Goal: Information Seeking & Learning: Learn about a topic

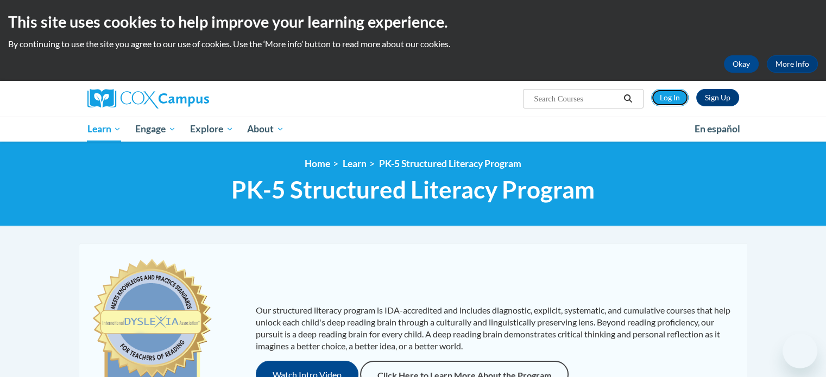
click at [669, 97] on link "Log In" at bounding box center [669, 97] width 37 height 17
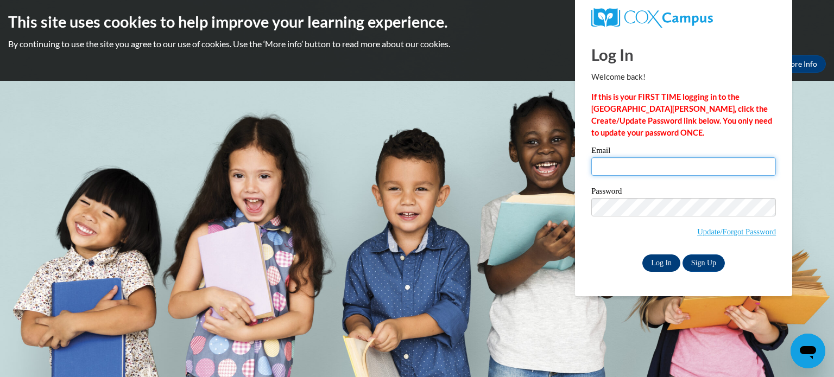
type input "[EMAIL_ADDRESS][DOMAIN_NAME]"
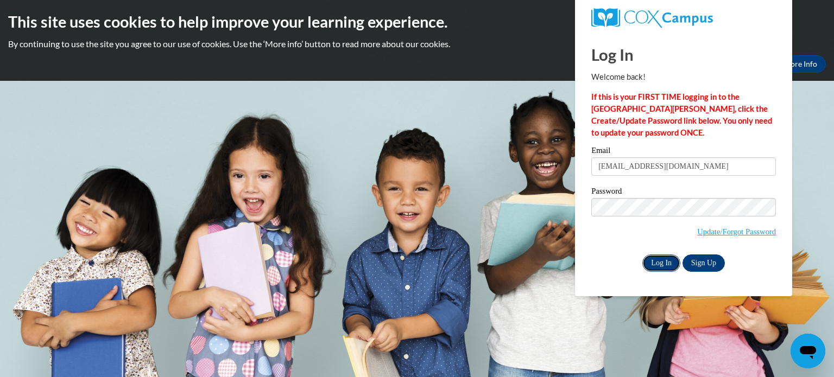
click at [660, 266] on input "Log In" at bounding box center [661, 263] width 38 height 17
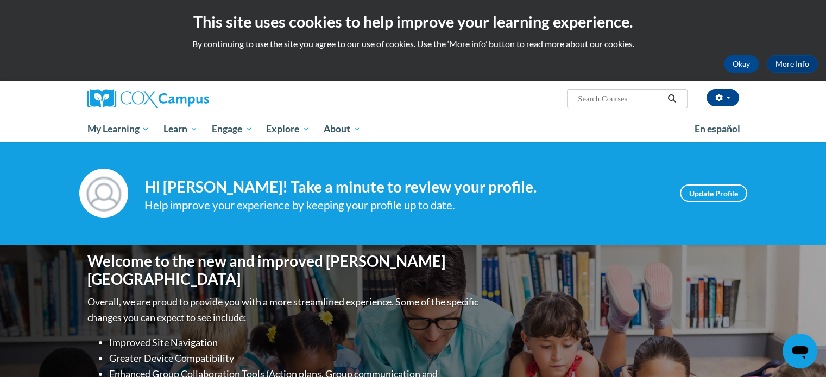
scroll to position [326, 0]
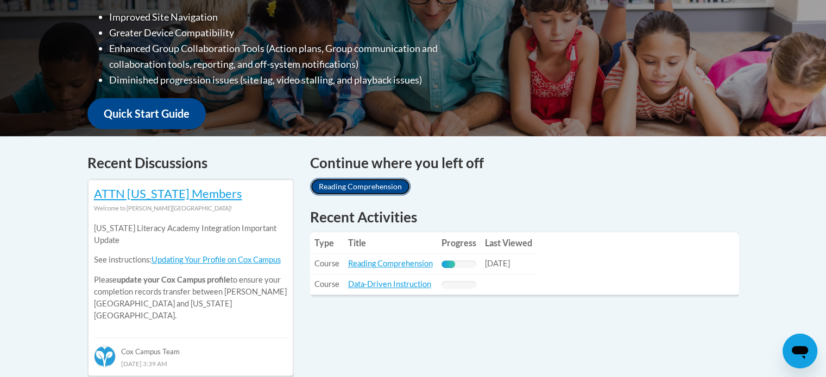
click at [363, 186] on link "Reading Comprehension" at bounding box center [360, 186] width 100 height 17
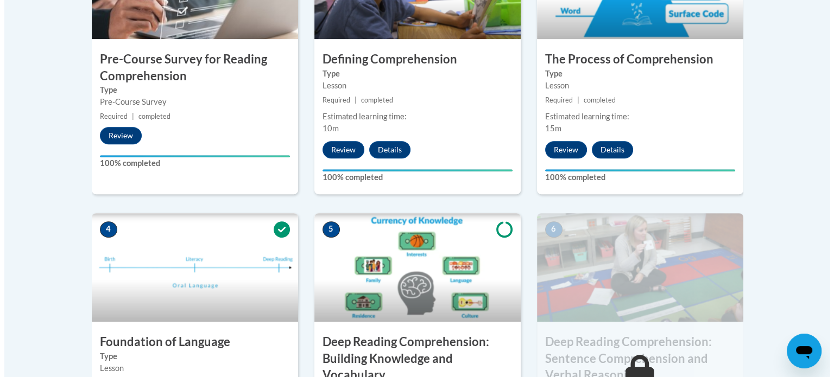
scroll to position [597, 0]
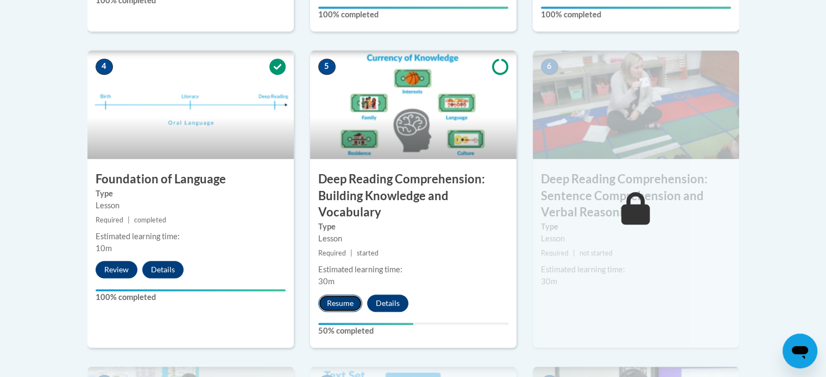
click at [338, 302] on button "Resume" at bounding box center [340, 303] width 44 height 17
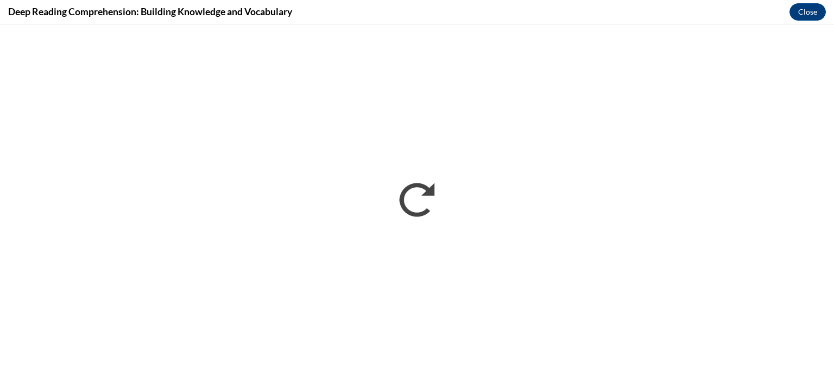
scroll to position [0, 0]
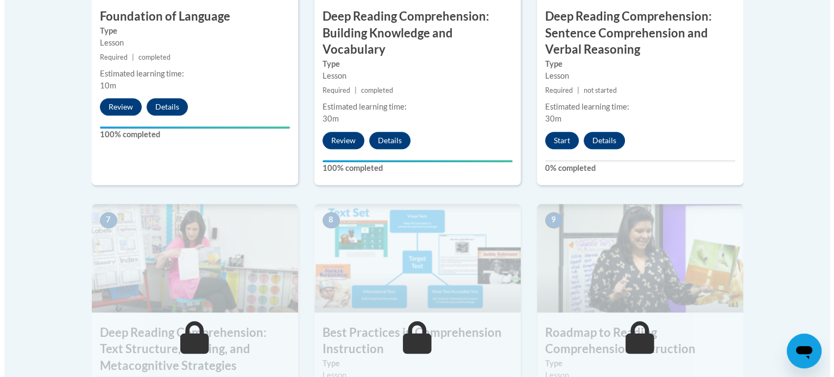
scroll to position [706, 0]
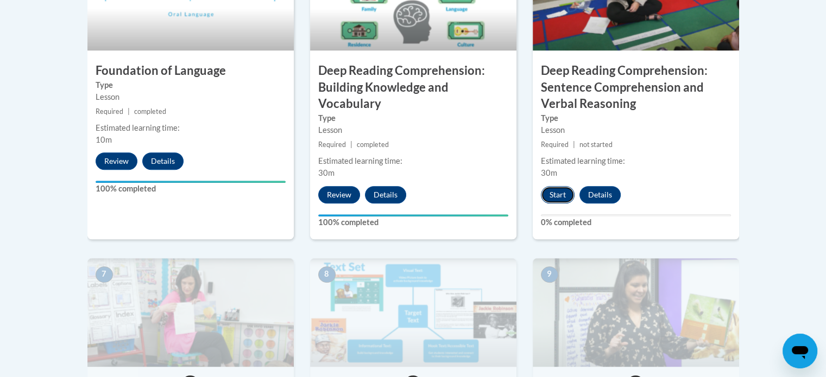
click at [561, 196] on button "Start" at bounding box center [558, 194] width 34 height 17
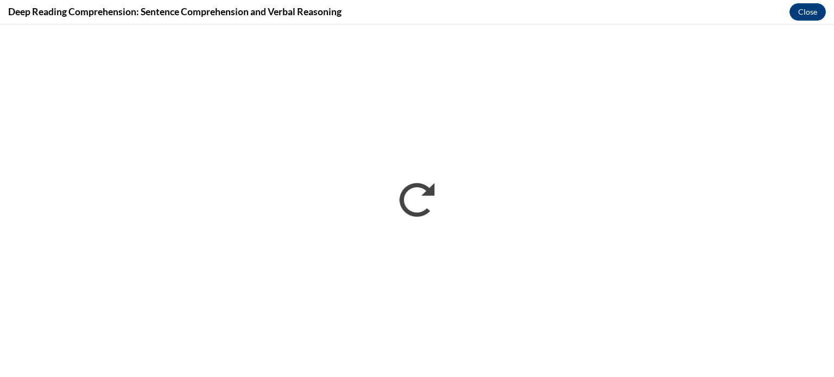
scroll to position [0, 0]
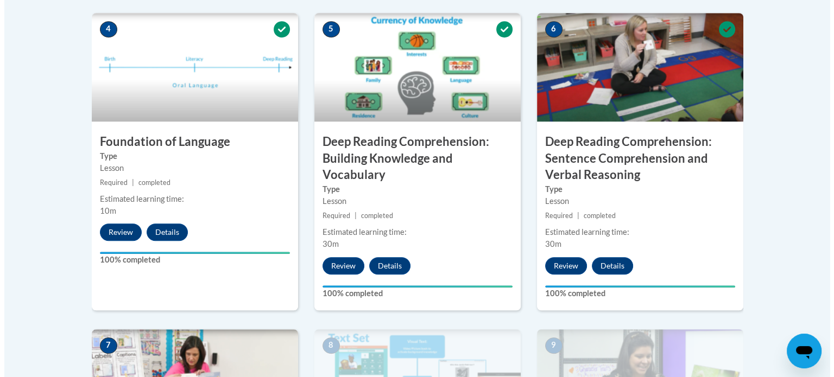
scroll to position [852, 0]
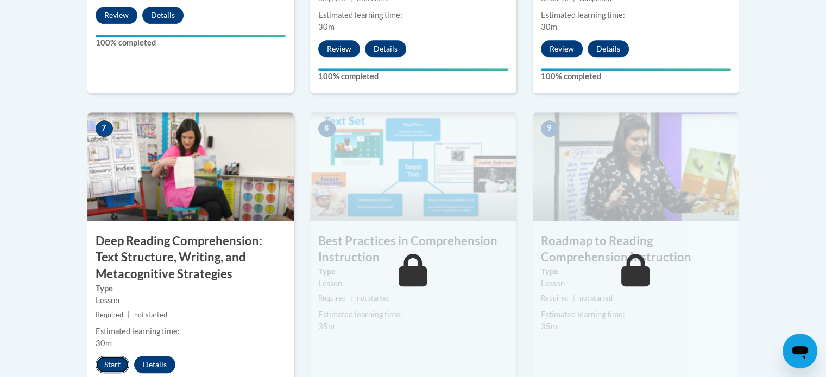
click at [107, 364] on button "Start" at bounding box center [113, 364] width 34 height 17
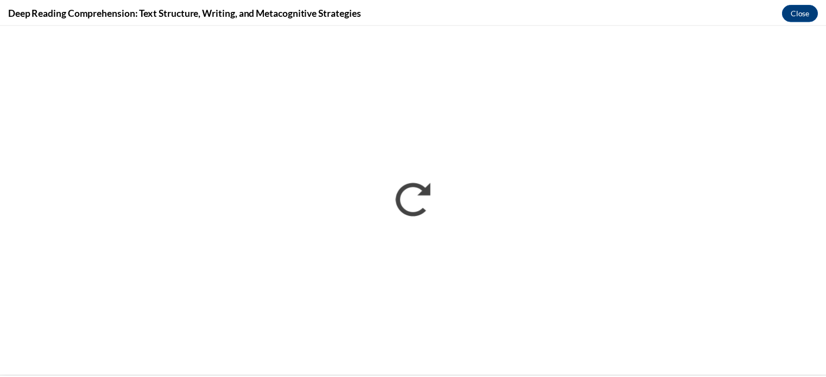
scroll to position [0, 0]
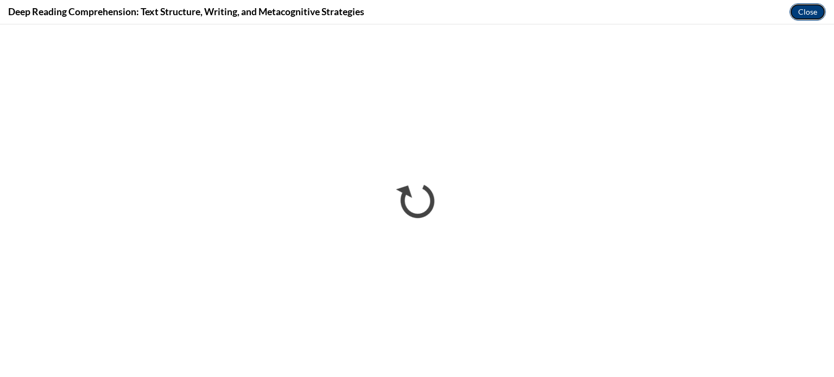
click at [806, 13] on button "Close" at bounding box center [807, 11] width 36 height 17
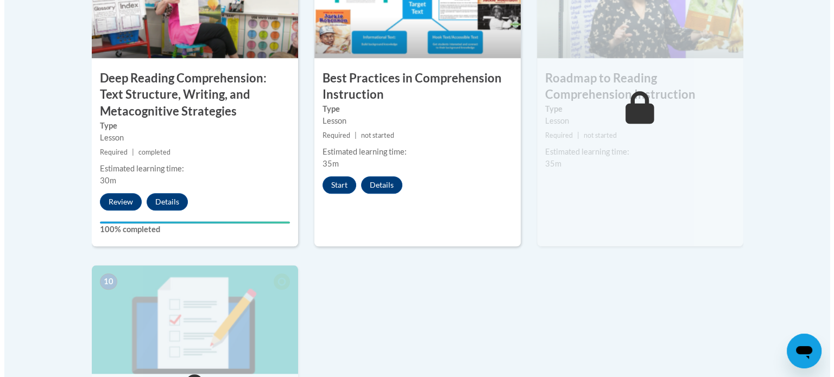
scroll to position [906, 0]
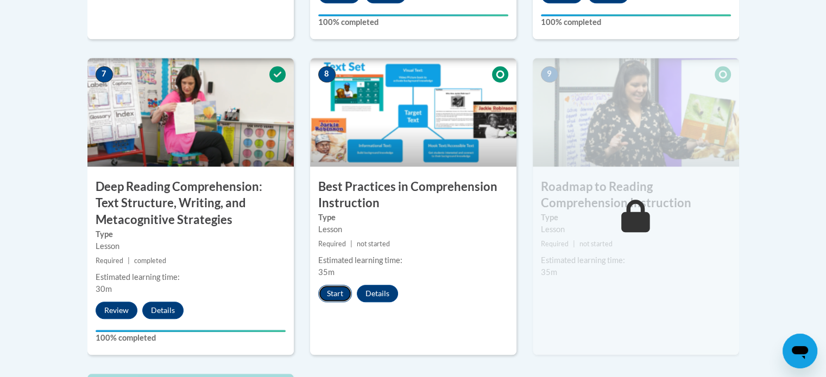
click at [337, 293] on button "Start" at bounding box center [335, 293] width 34 height 17
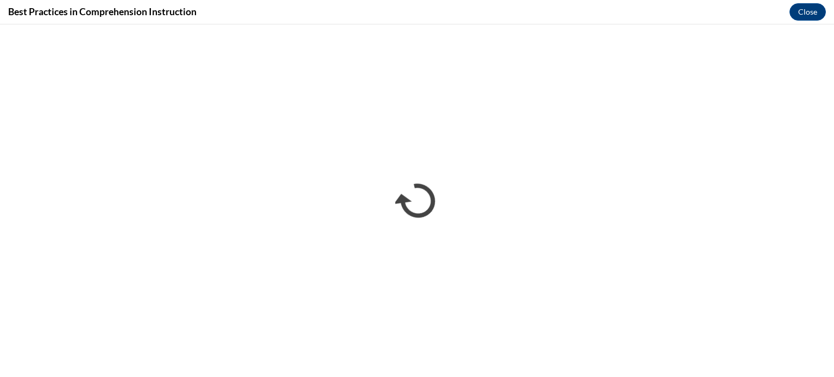
scroll to position [0, 0]
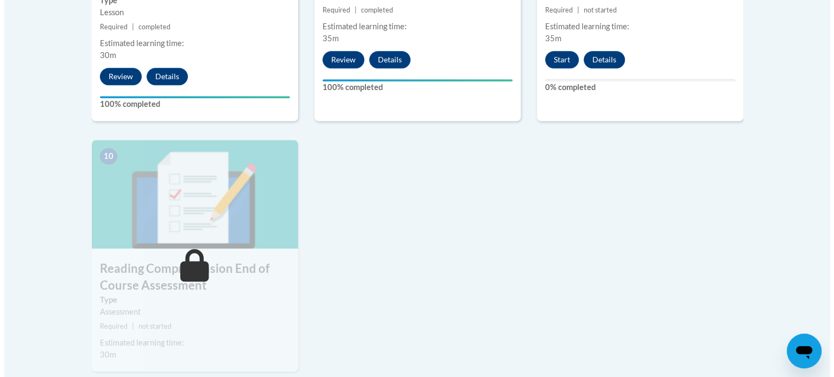
scroll to position [1031, 0]
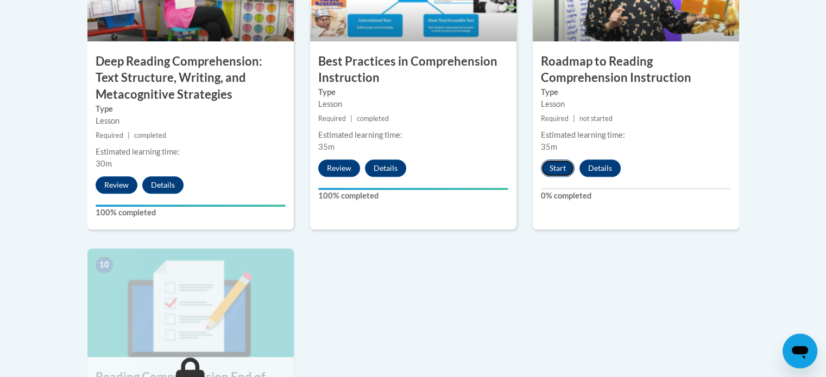
click at [562, 169] on button "Start" at bounding box center [558, 168] width 34 height 17
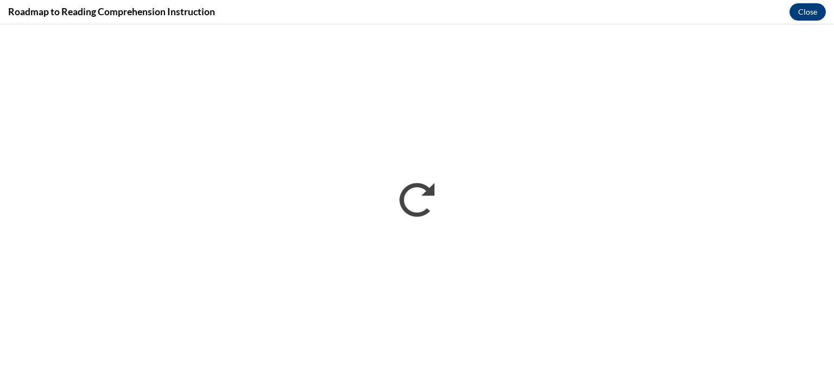
scroll to position [0, 0]
